Goal: Information Seeking & Learning: Learn about a topic

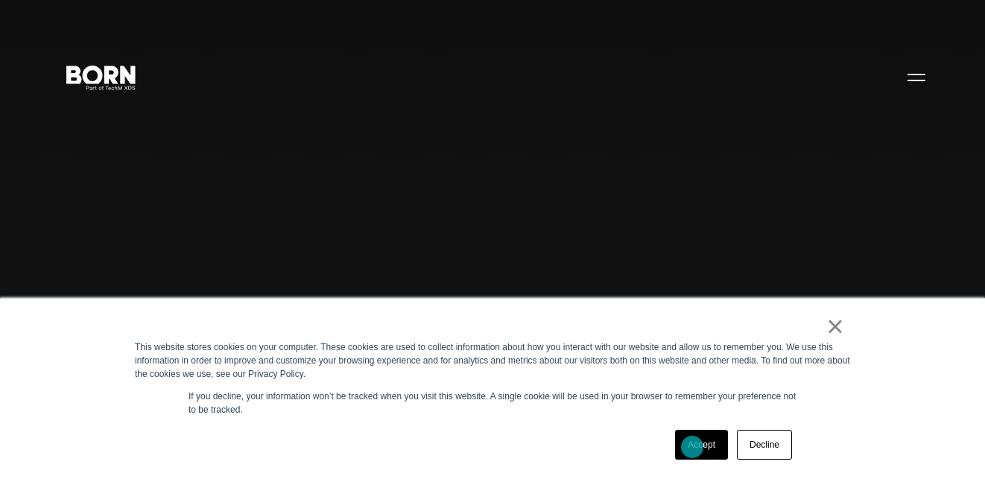
click at [692, 447] on link "Accept" at bounding box center [701, 445] width 53 height 30
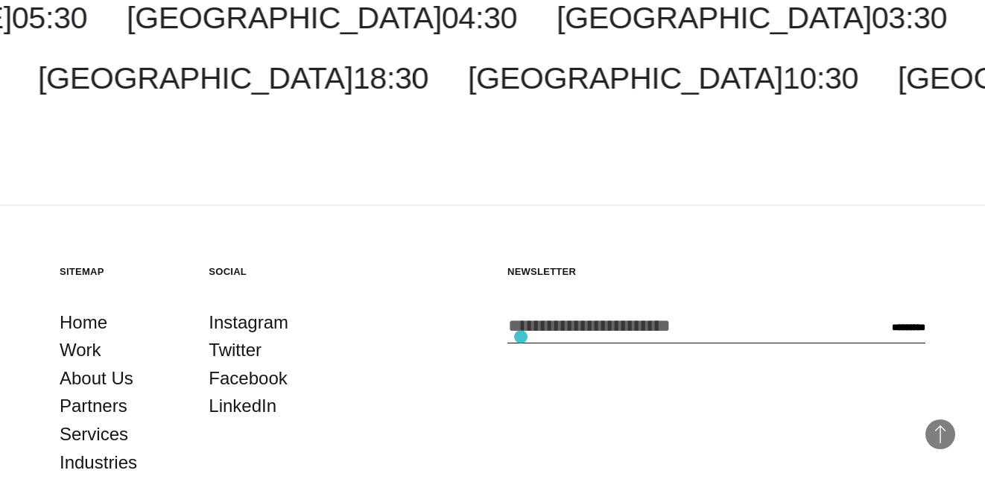
scroll to position [3626, 0]
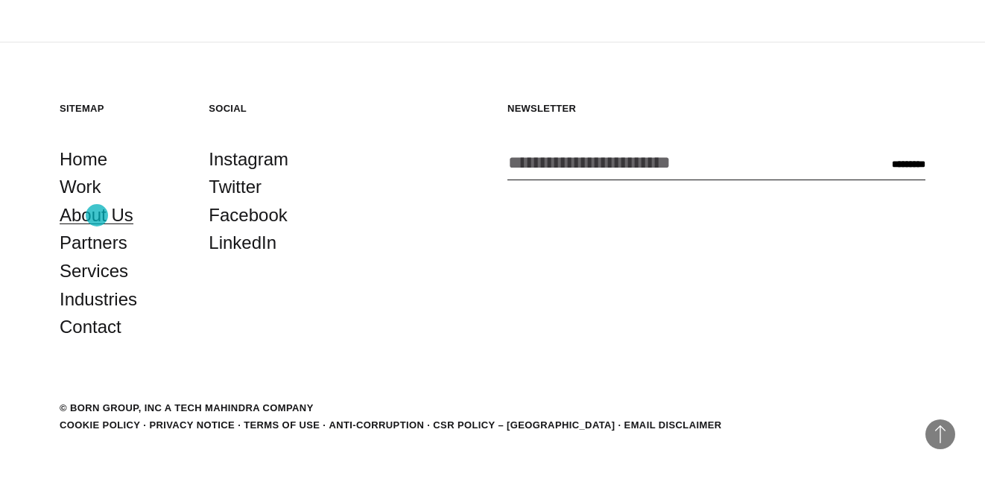
click at [97, 215] on link "About Us" at bounding box center [97, 215] width 74 height 28
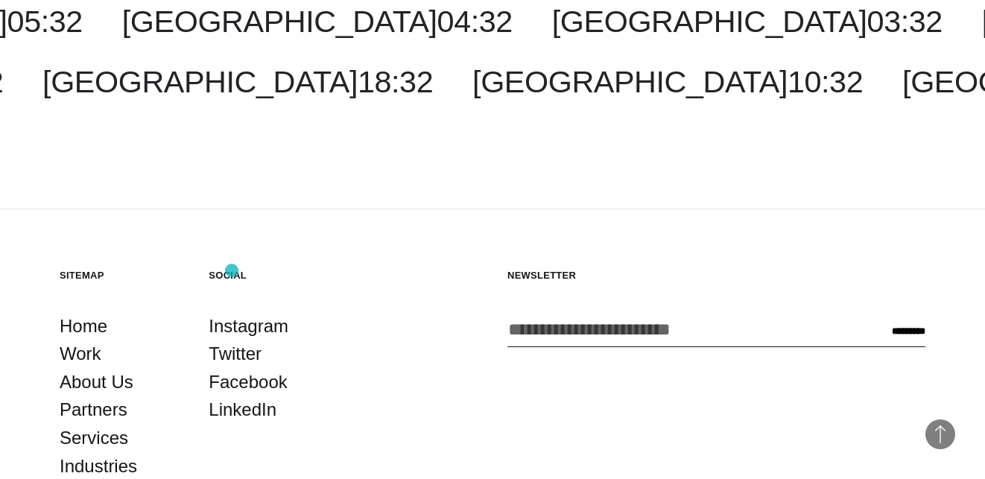
scroll to position [4643, 0]
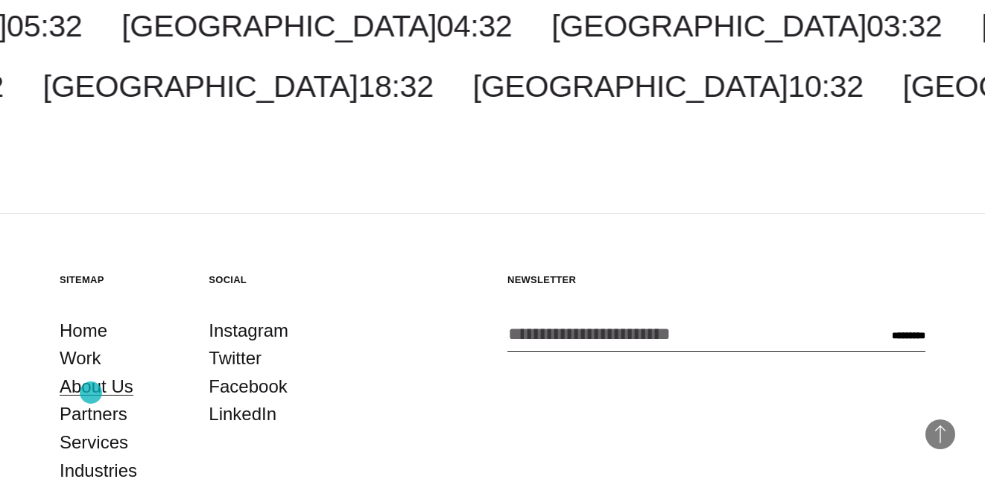
click at [91, 392] on link "About Us" at bounding box center [97, 387] width 74 height 28
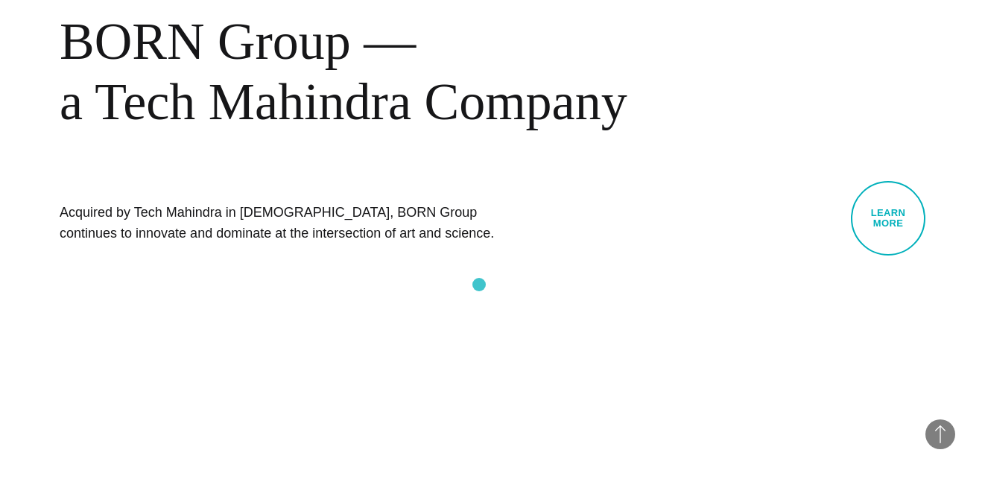
scroll to position [647, 0]
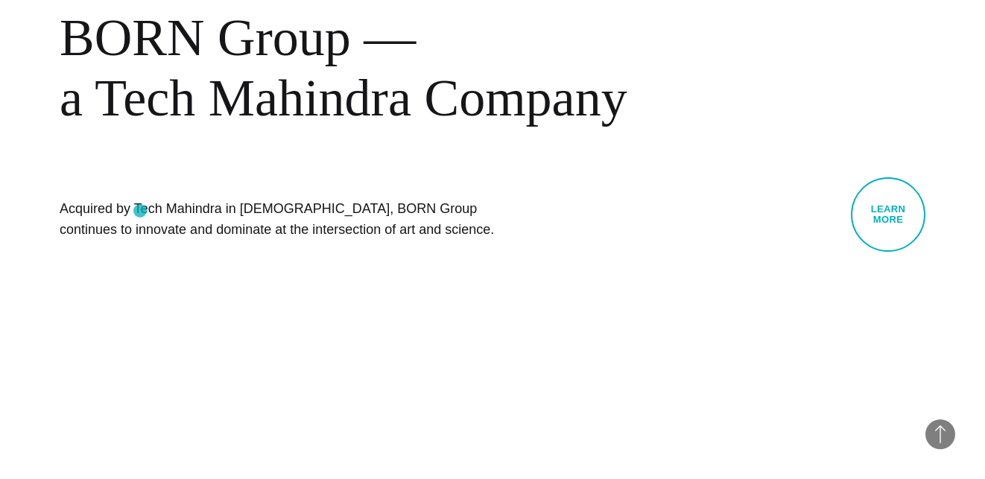
click at [145, 210] on h1 "Acquired by Tech Mahindra in [DEMOGRAPHIC_DATA], BORN Group continues to innova…" at bounding box center [283, 219] width 447 height 42
drag, startPoint x: 145, startPoint y: 210, endPoint x: 190, endPoint y: 210, distance: 44.7
click at [190, 210] on h1 "Acquired by Tech Mahindra in [DEMOGRAPHIC_DATA], BORN Group continues to innova…" at bounding box center [283, 219] width 447 height 42
copy h1 "Tech Mahindra"
